Goal: Navigation & Orientation: Find specific page/section

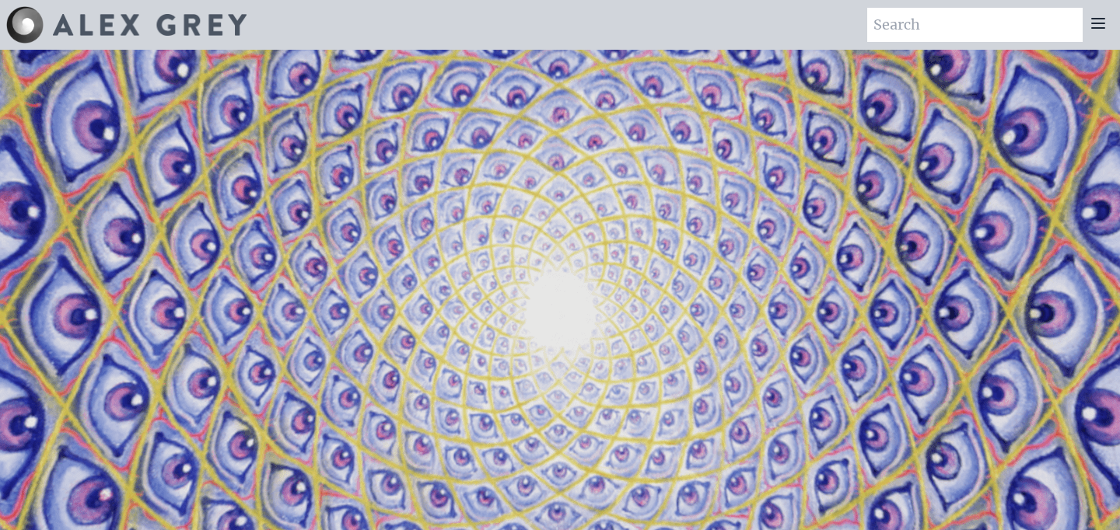
click at [1108, 28] on div at bounding box center [1098, 25] width 31 height 34
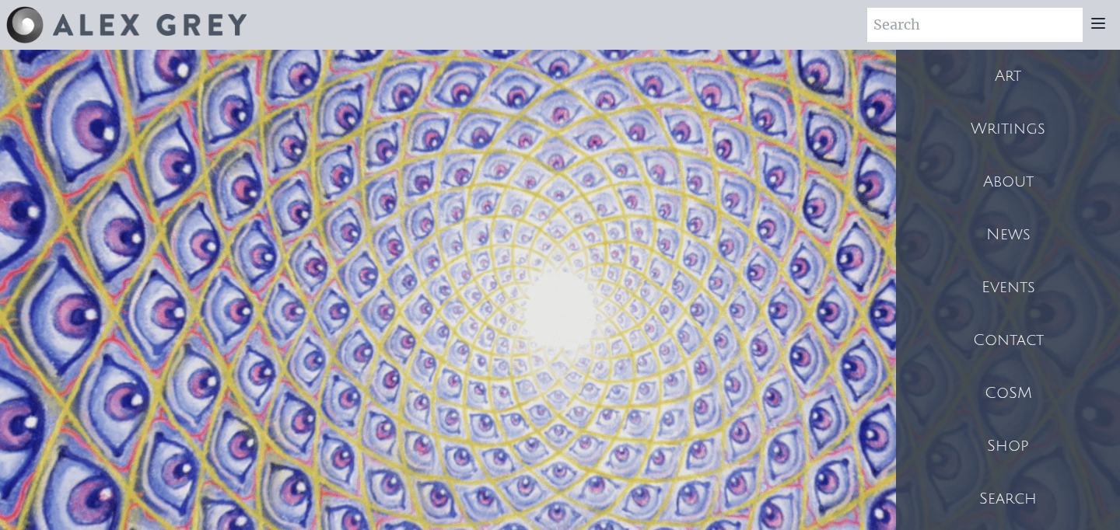
click at [1009, 76] on div "Art" at bounding box center [1008, 76] width 224 height 53
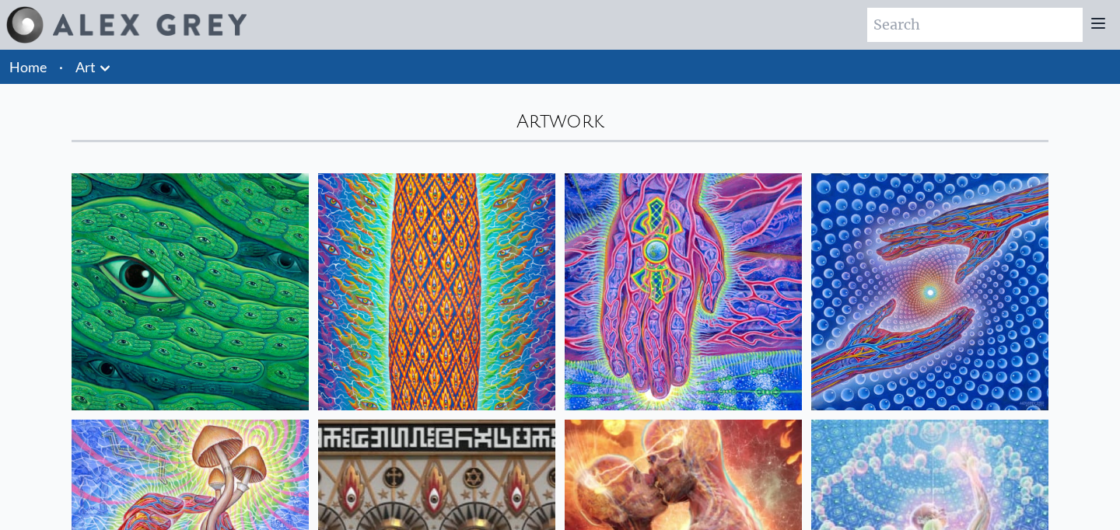
click at [1097, 24] on icon at bounding box center [1098, 23] width 19 height 19
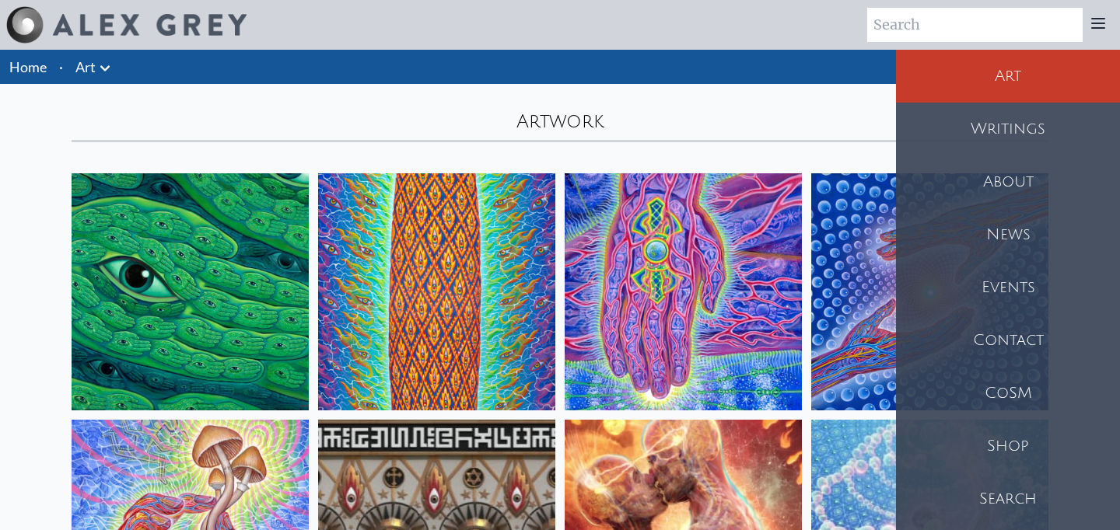
click at [977, 440] on div "Shop" at bounding box center [1008, 446] width 224 height 53
click at [499, 59] on div "Home · Art Anatomical Drawings Fire & Eyes Lightbody" at bounding box center [560, 67] width 1120 height 34
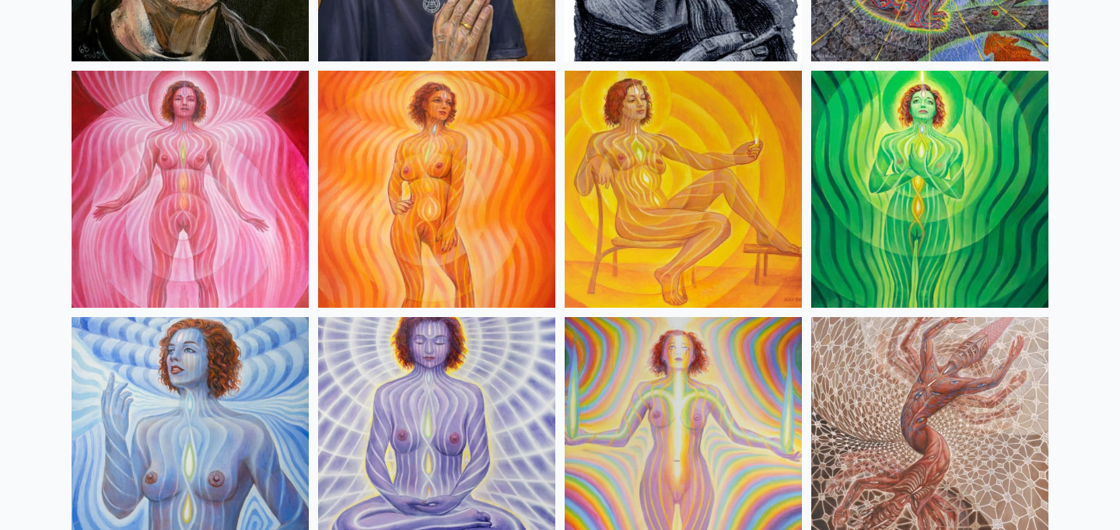
scroll to position [1058, 0]
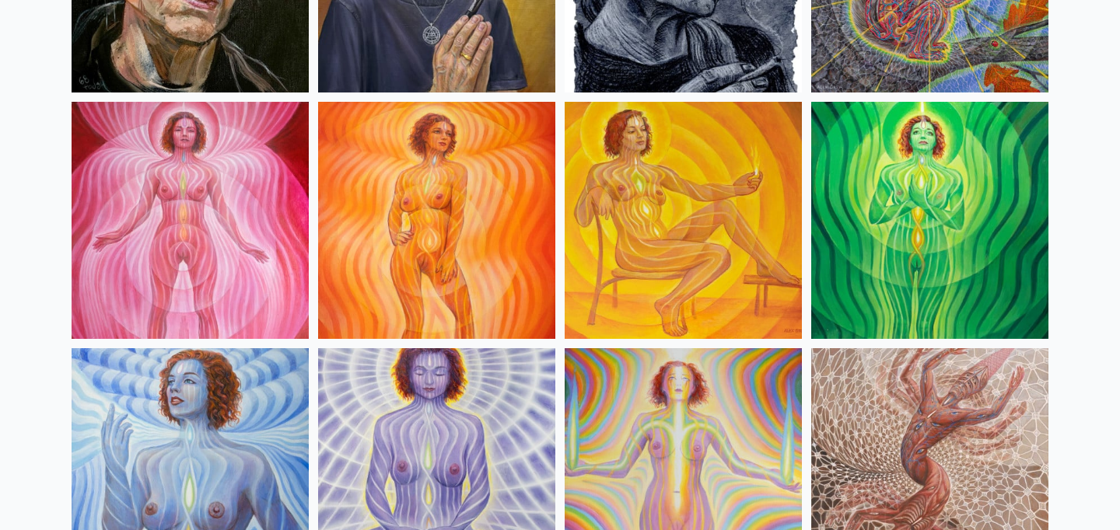
click at [376, 190] on img at bounding box center [436, 220] width 237 height 237
click at [450, 180] on img at bounding box center [436, 220] width 237 height 237
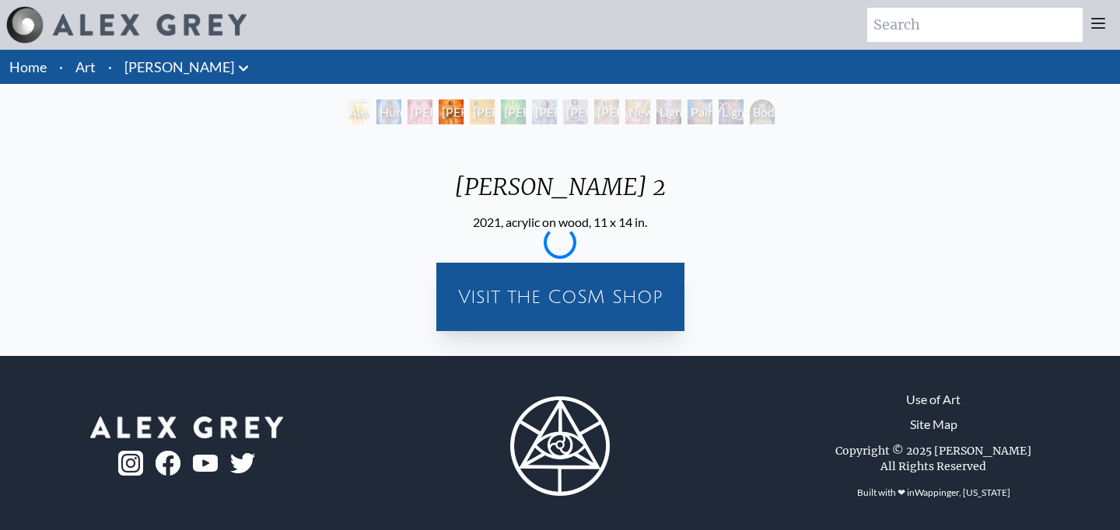
click at [439, 110] on div "[PERSON_NAME] 2" at bounding box center [451, 112] width 25 height 25
